Goal: Task Accomplishment & Management: Use online tool/utility

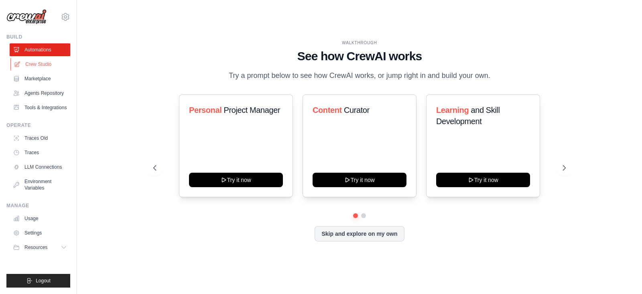
click at [45, 65] on link "Crew Studio" at bounding box center [40, 64] width 61 height 13
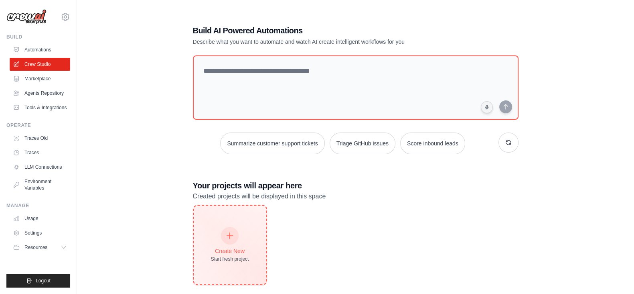
click at [238, 242] on div "Create New Start fresh project" at bounding box center [230, 244] width 38 height 35
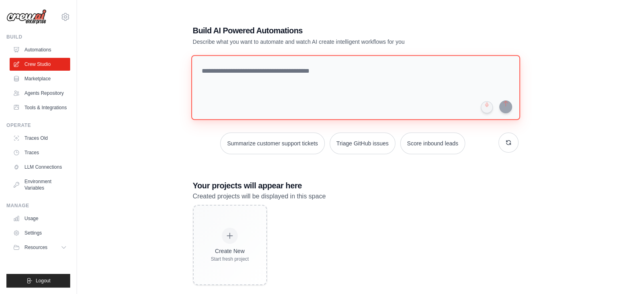
click at [319, 73] on textarea at bounding box center [355, 87] width 329 height 65
click at [251, 81] on textarea at bounding box center [355, 87] width 329 height 65
paste textarea "**********"
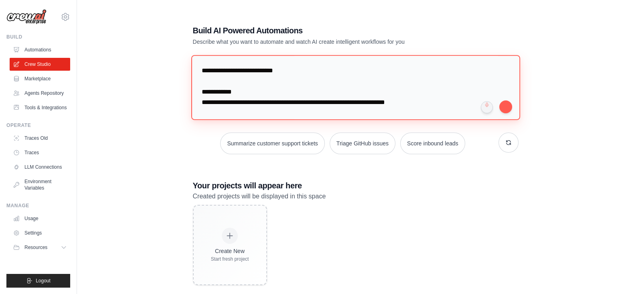
scroll to position [122, 0]
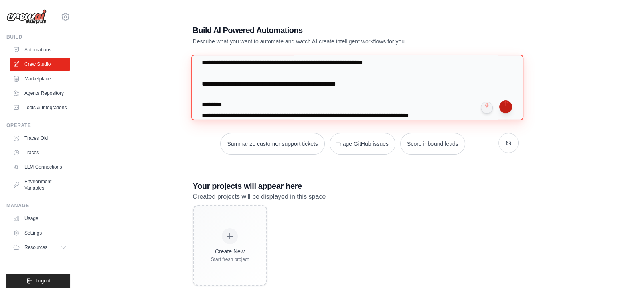
type textarea "**********"
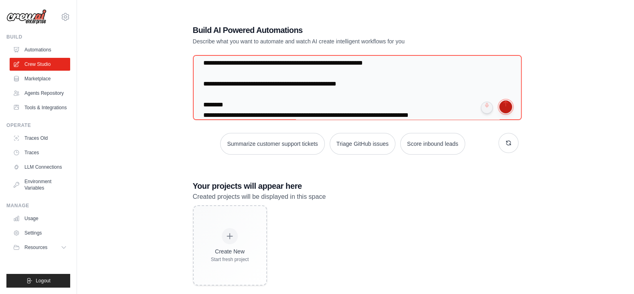
click at [506, 105] on button "submit" at bounding box center [505, 106] width 13 height 13
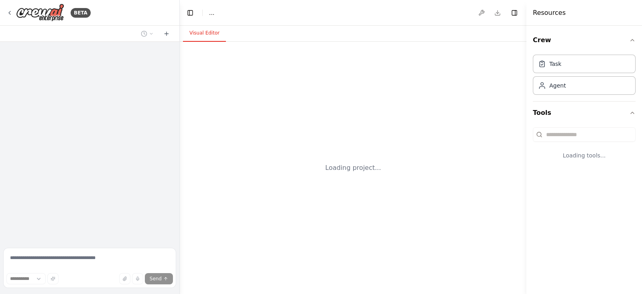
select select "****"
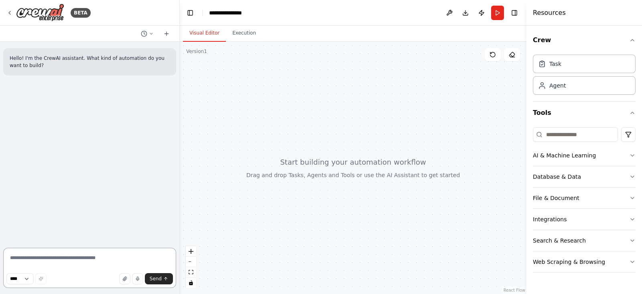
click at [35, 264] on textarea at bounding box center [89, 268] width 173 height 40
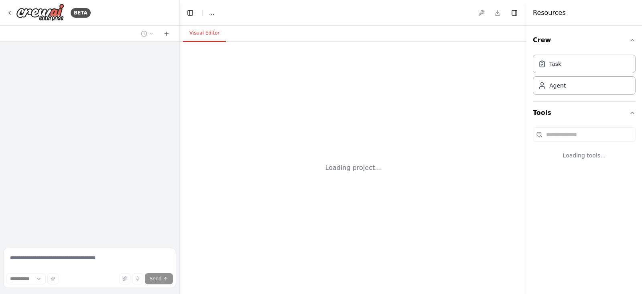
select select "****"
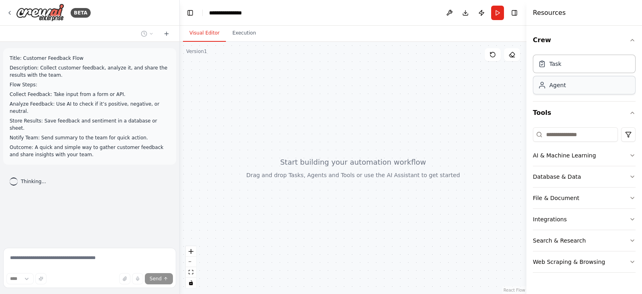
click at [571, 89] on div "Agent" at bounding box center [584, 85] width 103 height 18
click at [574, 66] on div "Task" at bounding box center [584, 63] width 103 height 18
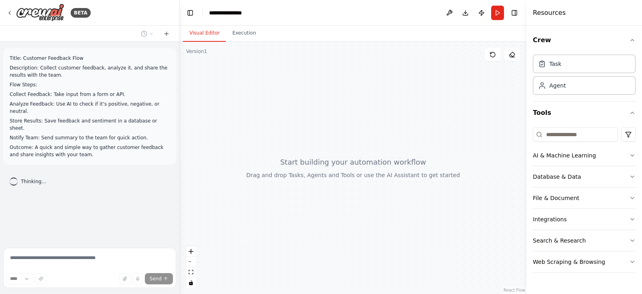
click at [434, 93] on div at bounding box center [353, 168] width 347 height 252
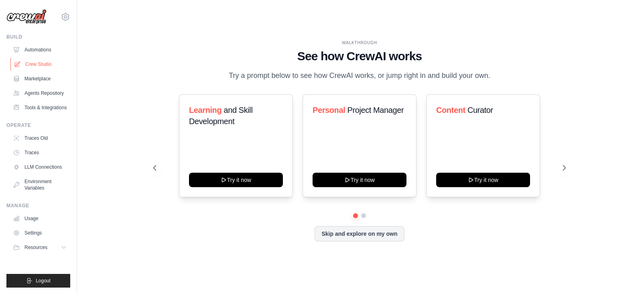
click at [35, 67] on link "Crew Studio" at bounding box center [40, 64] width 61 height 13
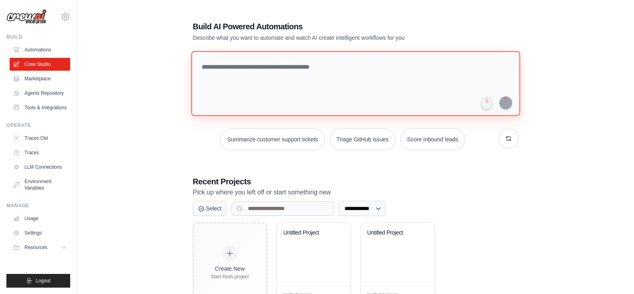
click at [255, 74] on textarea at bounding box center [355, 83] width 329 height 65
paste textarea "**********"
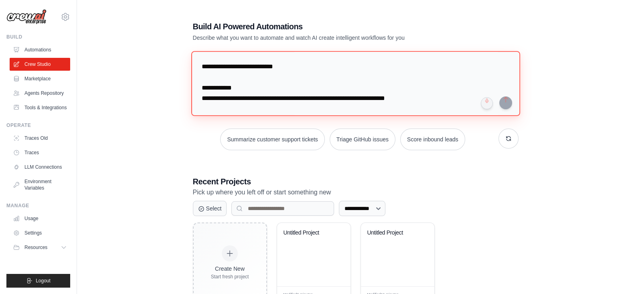
scroll to position [122, 0]
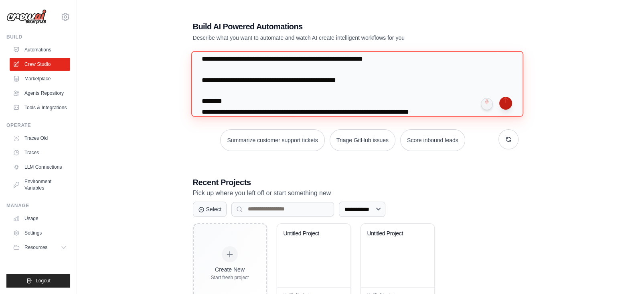
type textarea "**********"
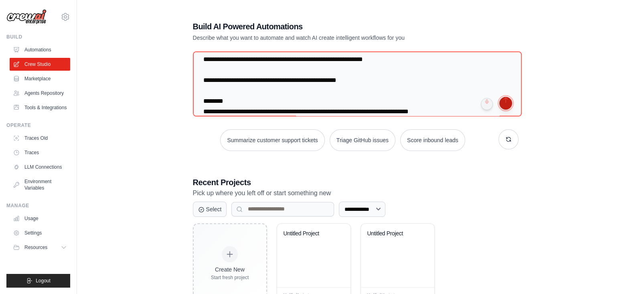
click at [505, 103] on button "submit" at bounding box center [505, 103] width 13 height 13
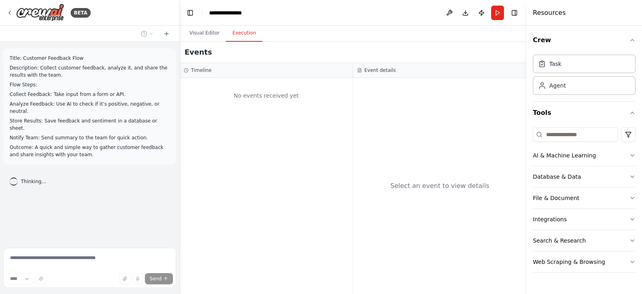
click at [244, 35] on button "Execution" at bounding box center [244, 33] width 37 height 17
click at [207, 35] on button "Visual Editor" at bounding box center [204, 33] width 43 height 17
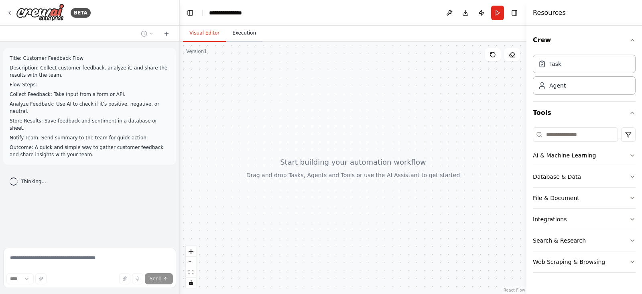
click at [232, 30] on button "Execution" at bounding box center [244, 33] width 37 height 17
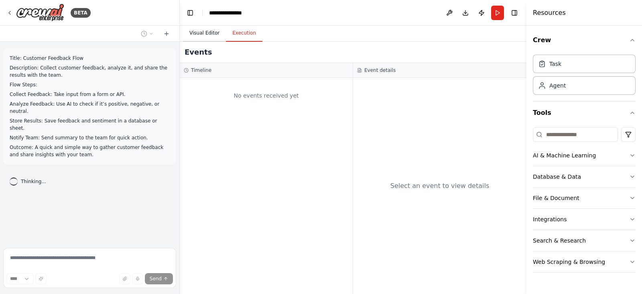
click at [211, 33] on button "Visual Editor" at bounding box center [204, 33] width 43 height 17
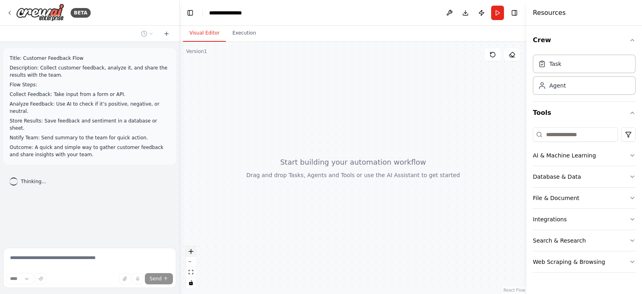
click at [191, 250] on icon "zoom in" at bounding box center [191, 251] width 5 height 5
click at [192, 260] on button "zoom out" at bounding box center [191, 261] width 10 height 10
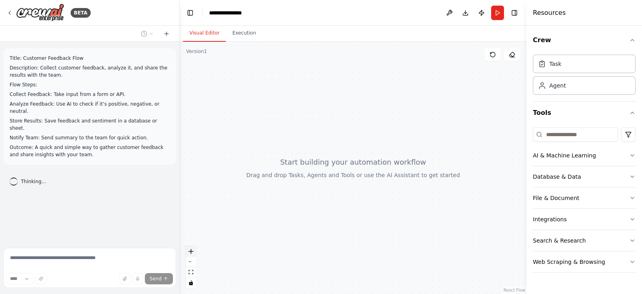
click at [192, 250] on icon "zoom in" at bounding box center [191, 251] width 5 height 5
click at [552, 219] on div "Integrations" at bounding box center [550, 219] width 34 height 8
click at [552, 220] on div "Integrations" at bounding box center [550, 219] width 34 height 8
click at [544, 242] on div "Search & Research" at bounding box center [559, 240] width 53 height 8
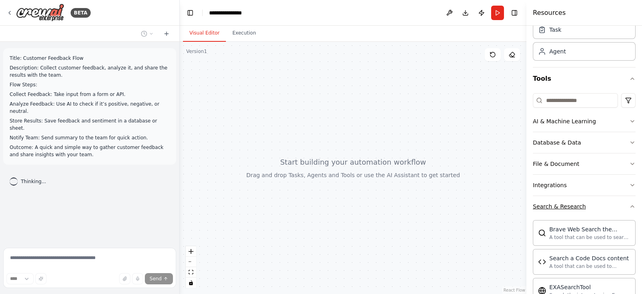
scroll to position [50, 0]
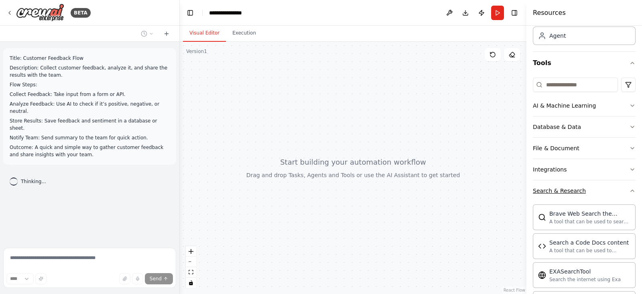
click at [553, 189] on div "Search & Research" at bounding box center [559, 191] width 53 height 8
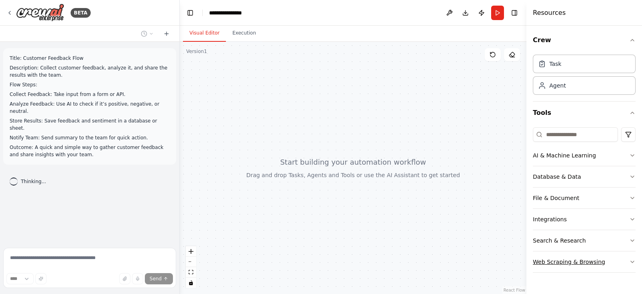
click at [550, 262] on div "Web Scraping & Browsing" at bounding box center [569, 262] width 72 height 8
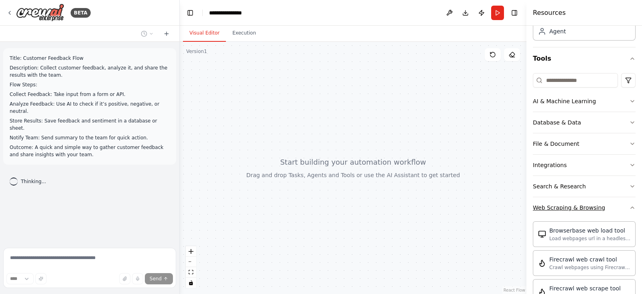
scroll to position [50, 0]
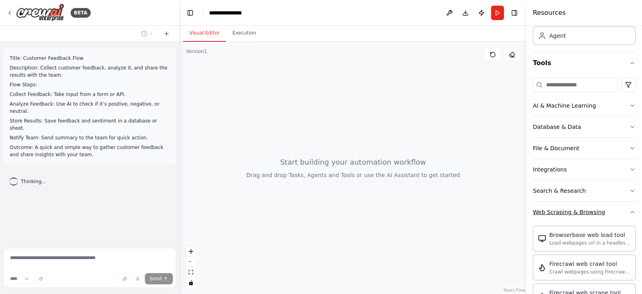
click at [553, 211] on div "Web Scraping & Browsing" at bounding box center [569, 212] width 72 height 8
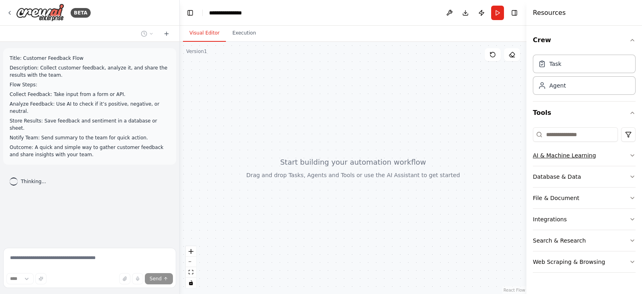
click at [559, 153] on div "AI & Machine Learning" at bounding box center [564, 155] width 63 height 8
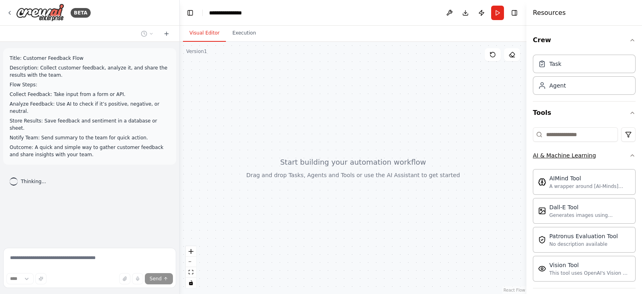
click at [560, 153] on div "AI & Machine Learning" at bounding box center [564, 155] width 63 height 8
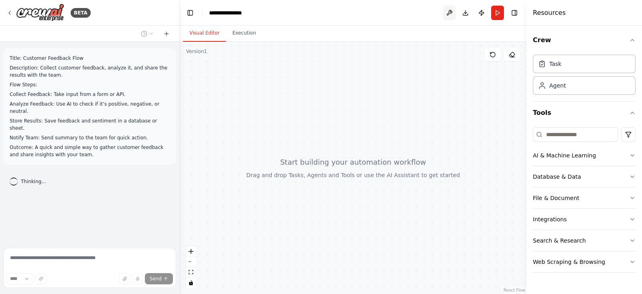
click at [450, 12] on button at bounding box center [449, 13] width 13 height 14
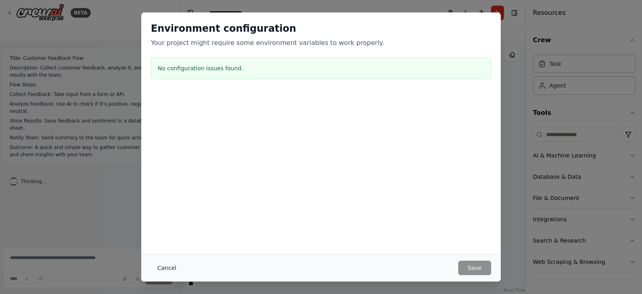
click at [162, 266] on button "Cancel" at bounding box center [167, 267] width 32 height 14
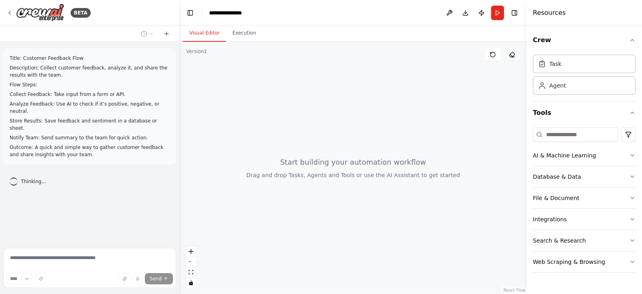
click at [513, 56] on icon at bounding box center [511, 54] width 5 height 5
click at [194, 153] on div at bounding box center [353, 168] width 347 height 252
click at [89, 172] on div "Thinking..." at bounding box center [89, 181] width 173 height 21
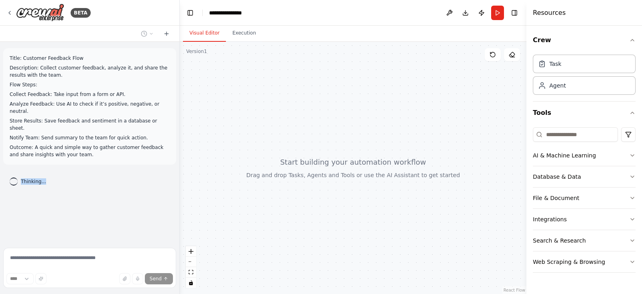
click at [168, 189] on div "Title: Customer Feedback Flow Description: Collect customer feedback, analyze i…" at bounding box center [89, 143] width 179 height 203
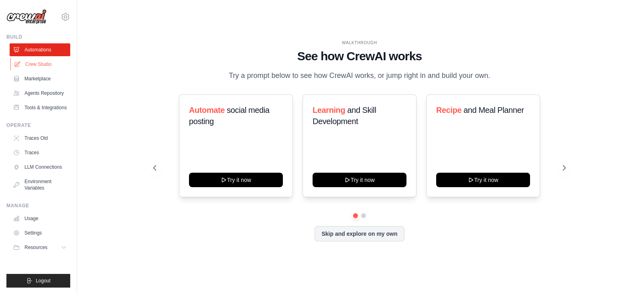
click at [28, 65] on link "Crew Studio" at bounding box center [40, 64] width 61 height 13
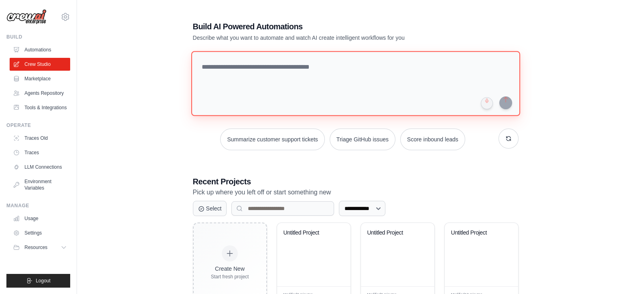
click at [281, 69] on textarea at bounding box center [355, 83] width 329 height 65
paste textarea "**********"
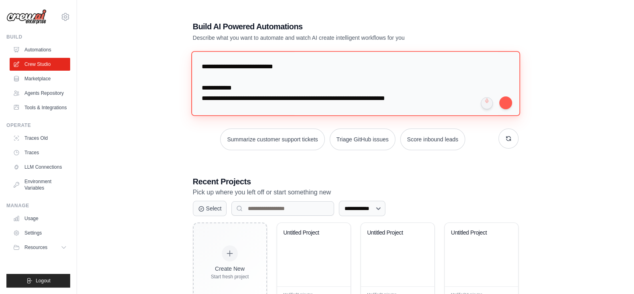
scroll to position [122, 0]
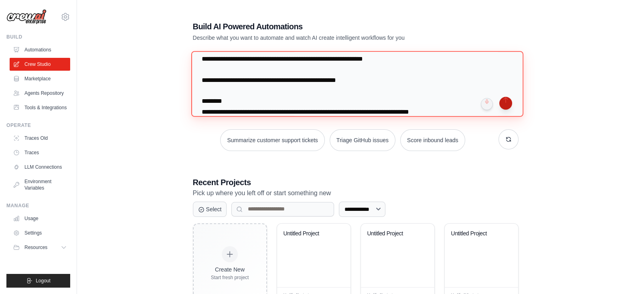
type textarea "**********"
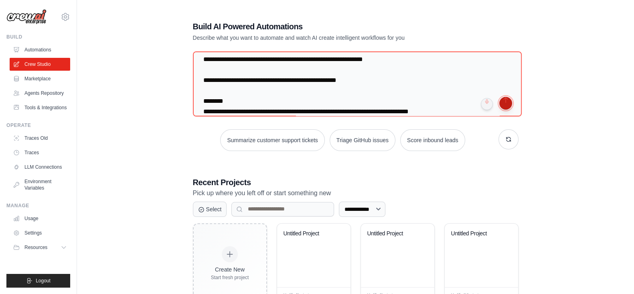
click at [506, 106] on button "submit" at bounding box center [505, 103] width 13 height 13
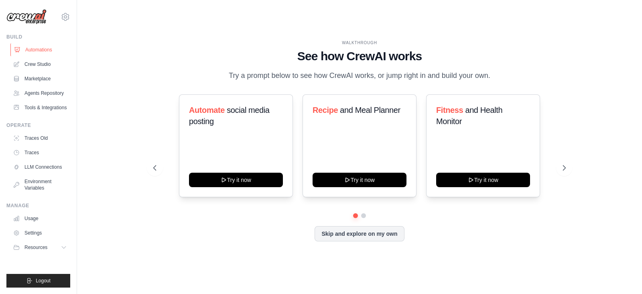
click at [29, 49] on link "Automations" at bounding box center [40, 49] width 61 height 13
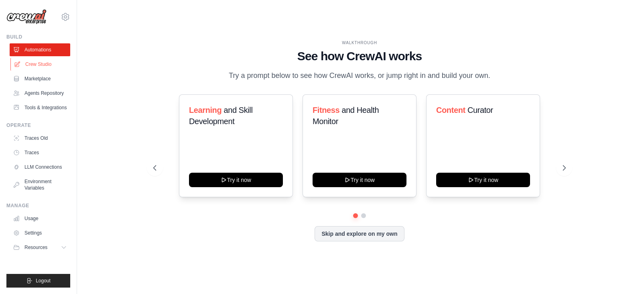
click at [43, 61] on link "Crew Studio" at bounding box center [40, 64] width 61 height 13
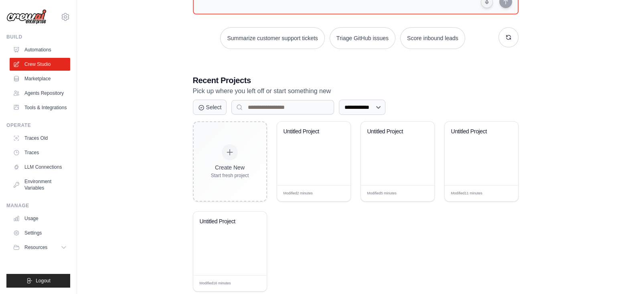
scroll to position [119, 0]
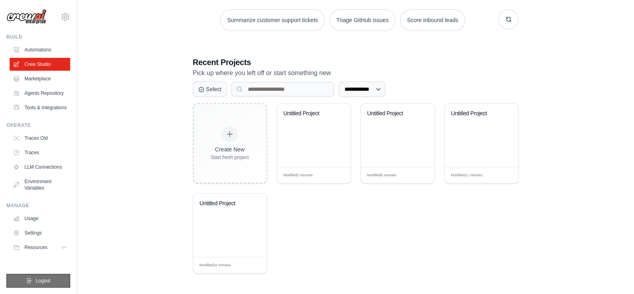
click at [40, 277] on span "Logout" at bounding box center [43, 280] width 15 height 6
